Goal: Task Accomplishment & Management: Manage account settings

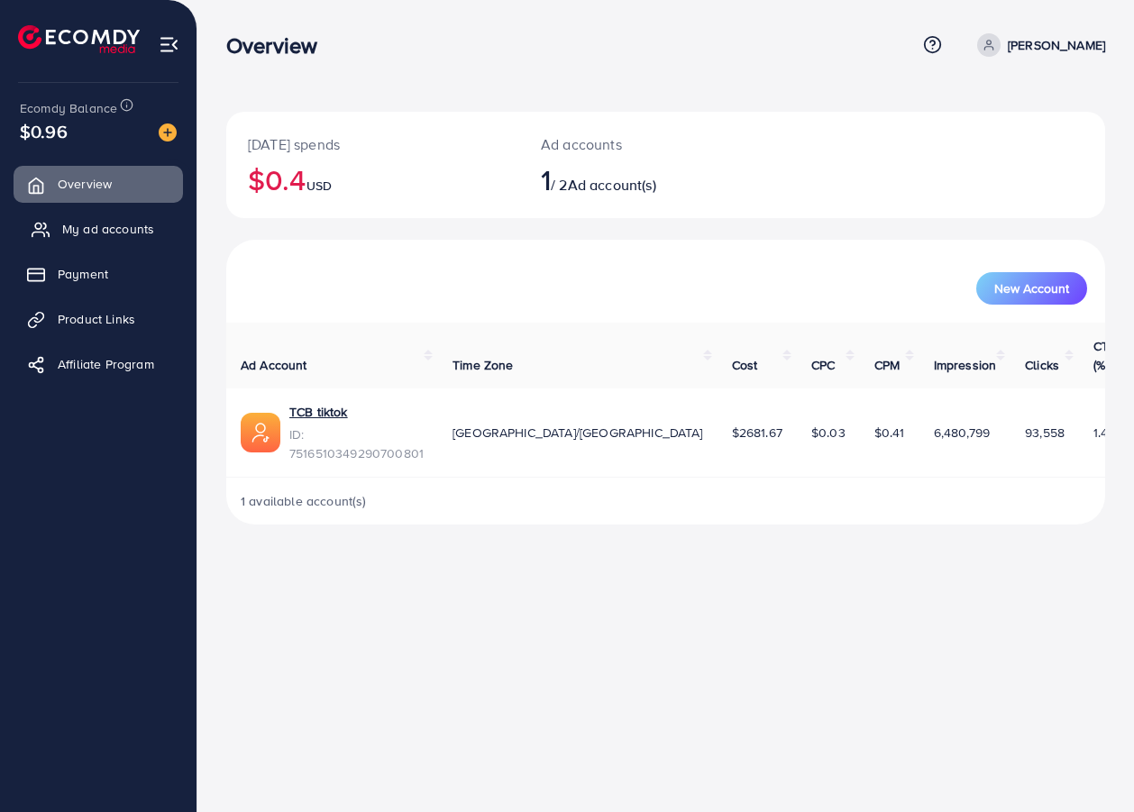
click at [121, 238] on span "My ad accounts" at bounding box center [108, 229] width 92 height 18
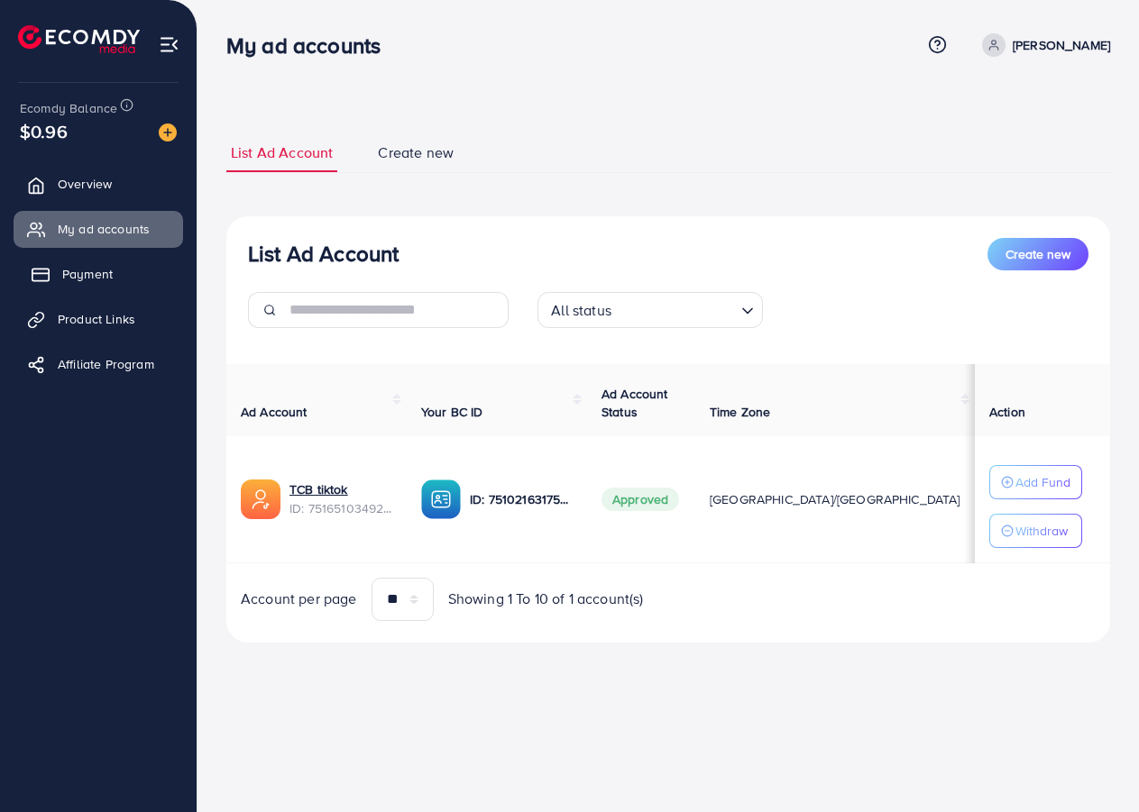
click at [93, 270] on span "Payment" at bounding box center [87, 274] width 50 height 18
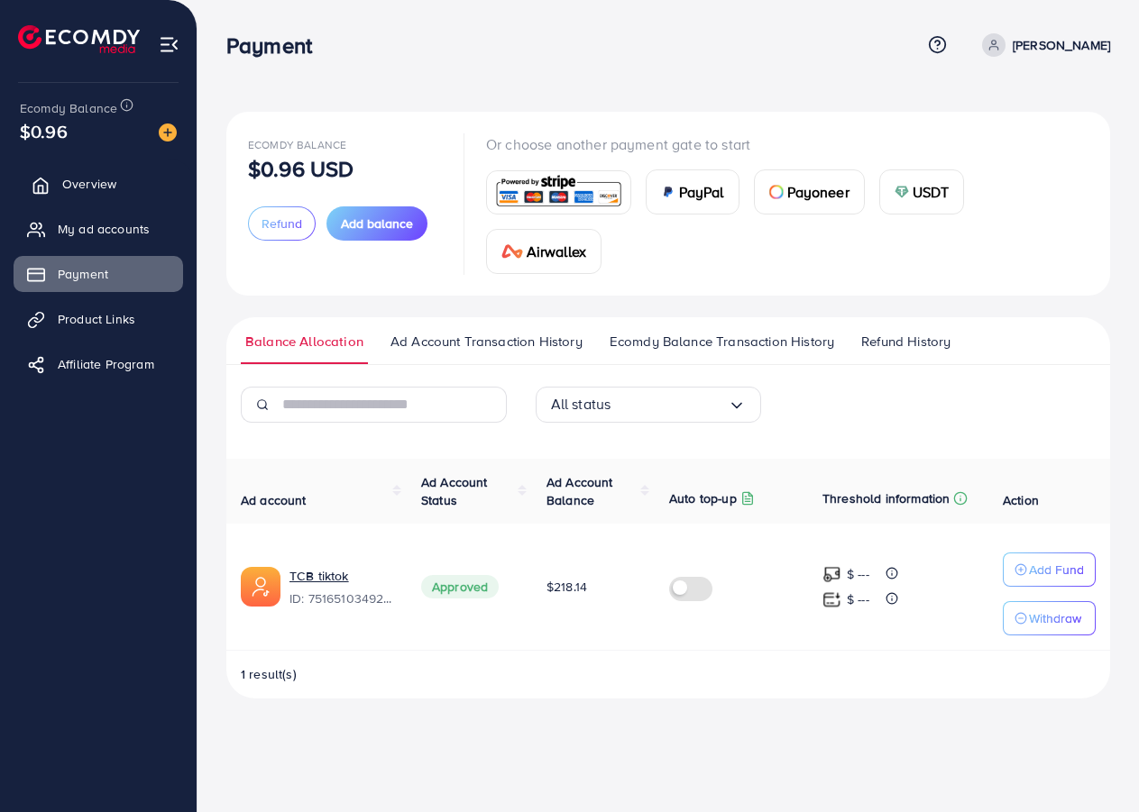
click at [136, 170] on link "Overview" at bounding box center [99, 184] width 170 height 36
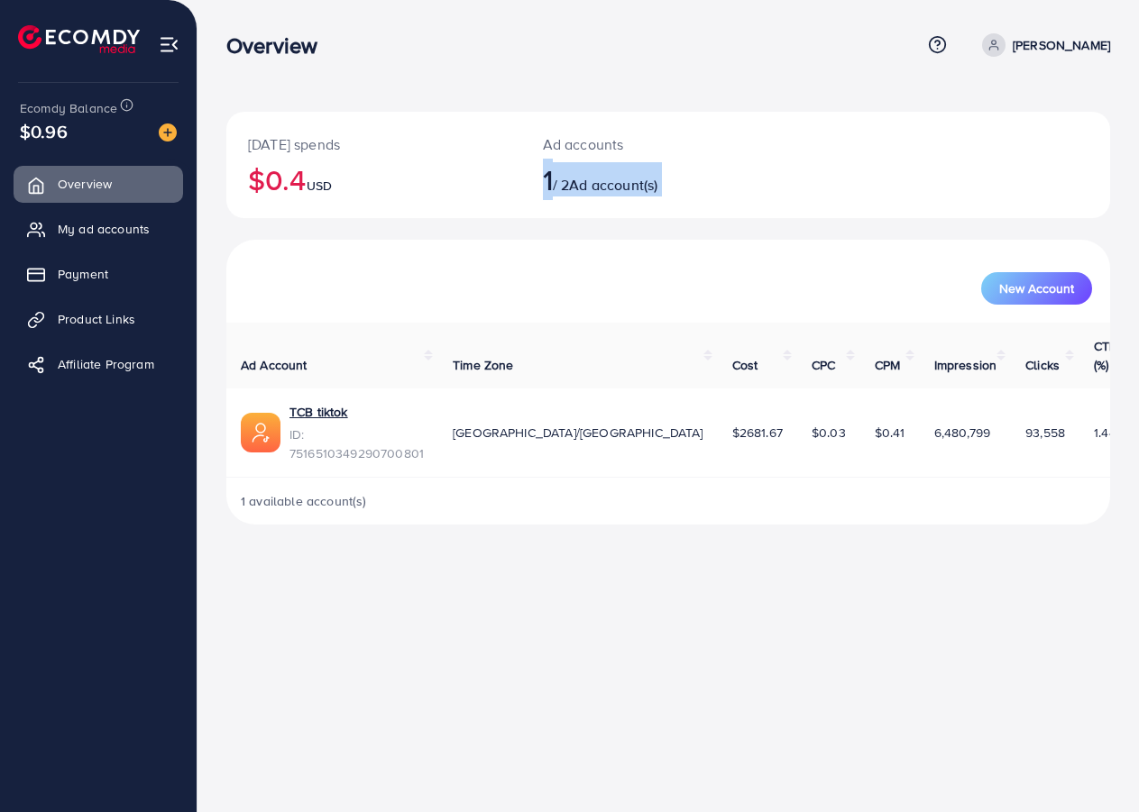
drag, startPoint x: 527, startPoint y: 174, endPoint x: 869, endPoint y: 289, distance: 361.5
click at [869, 289] on div "[DATE] spends $0.4 USD Ad accounts 1 / 2 Ad account(s) New Account Ad Account T…" at bounding box center [668, 318] width 884 height 413
click at [688, 198] on div "Ad accounts 1 / 2 Ad account(s)" at bounding box center [631, 165] width 221 height 106
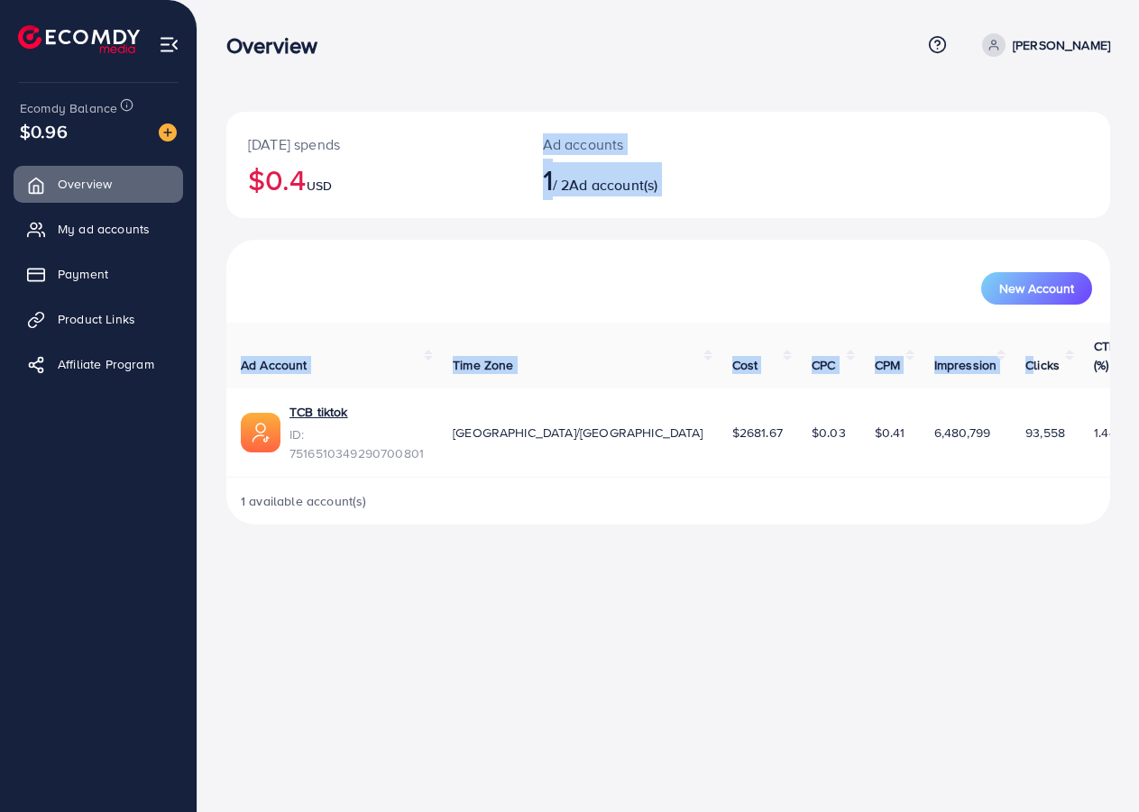
drag, startPoint x: 477, startPoint y: 168, endPoint x: 966, endPoint y: 323, distance: 512.7
click at [966, 323] on div "[DATE] spends $0.4 USD Ad accounts 1 / 2 Ad account(s) New Account Ad Account T…" at bounding box center [668, 318] width 884 height 413
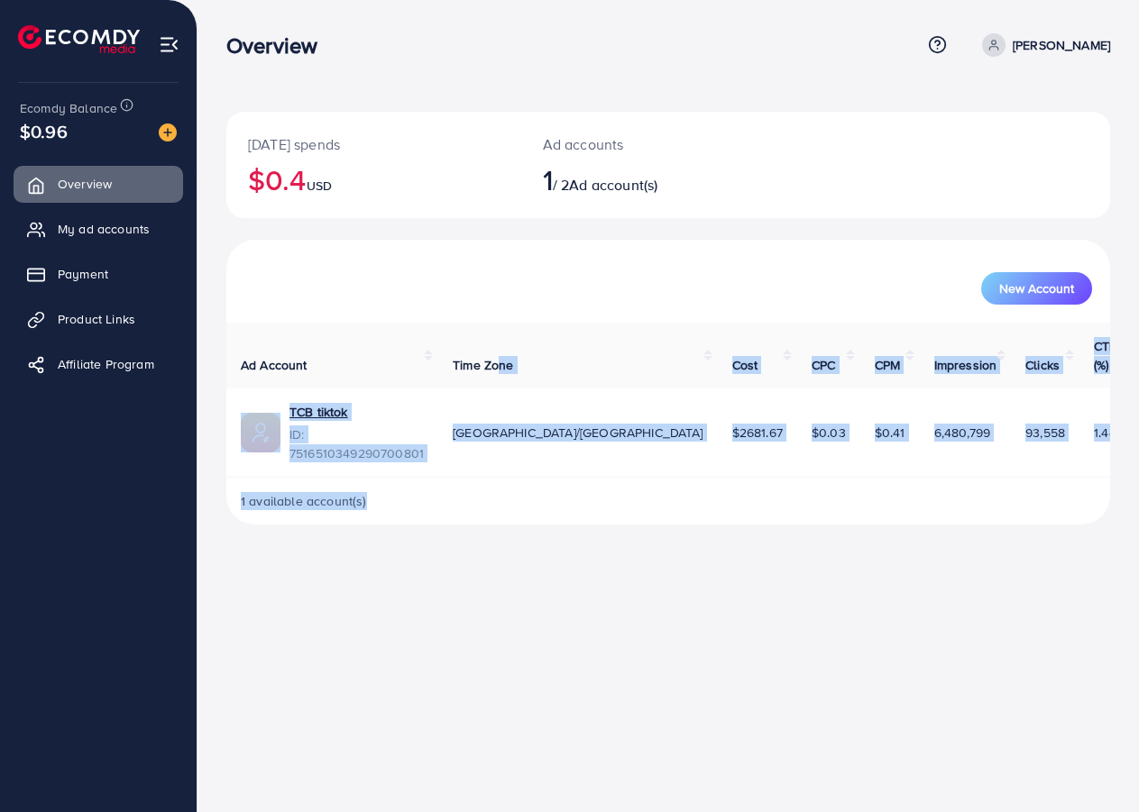
drag, startPoint x: 1063, startPoint y: 503, endPoint x: 415, endPoint y: 293, distance: 681.4
click at [430, 300] on div "[DATE] spends $0.4 USD Ad accounts 1 / 2 Ad account(s) New Account Ad Account T…" at bounding box center [667, 277] width 941 height 554
